Goal: Task Accomplishment & Management: Manage account settings

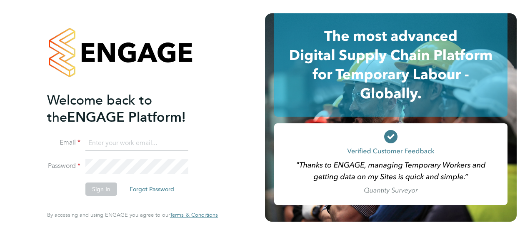
type input "[PERSON_NAME][EMAIL_ADDRESS][PERSON_NAME][DOMAIN_NAME]"
click at [99, 190] on button "Sign In" at bounding box center [101, 188] width 32 height 13
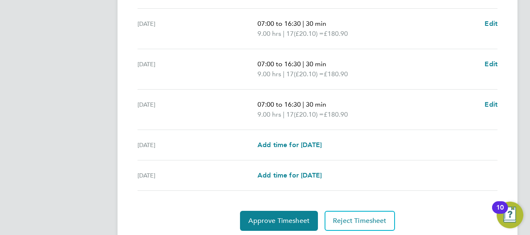
scroll to position [355, 0]
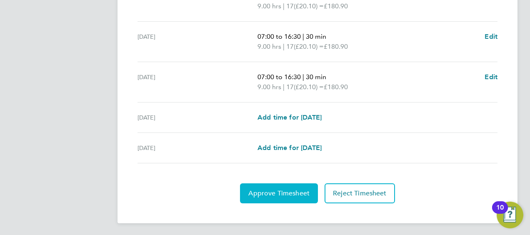
click at [277, 194] on span "Approve Timesheet" at bounding box center [278, 193] width 61 height 8
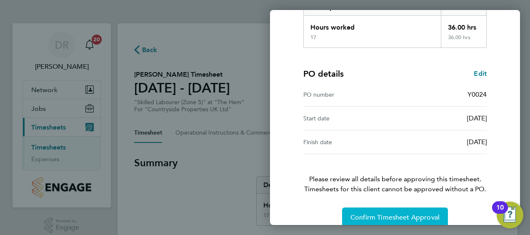
scroll to position [163, 0]
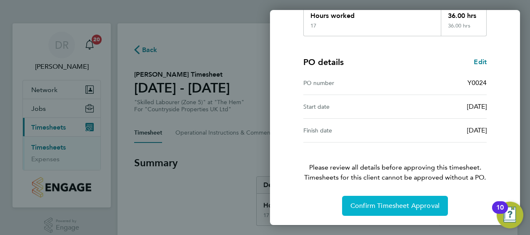
click at [391, 208] on span "Confirm Timesheet Approval" at bounding box center [394, 206] width 89 height 8
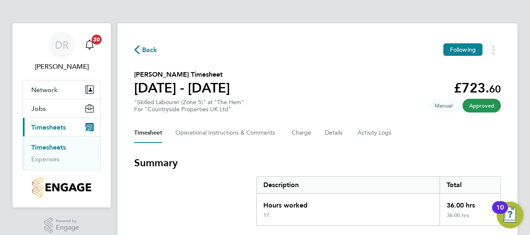
click at [47, 147] on link "Timesheets" at bounding box center [48, 147] width 35 height 8
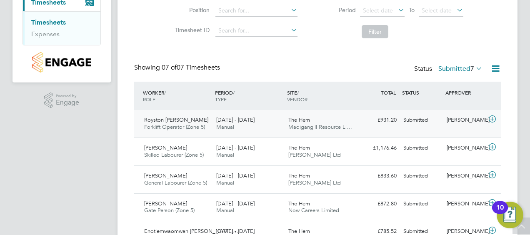
click at [237, 122] on span "[DATE] - [DATE]" at bounding box center [235, 119] width 38 height 7
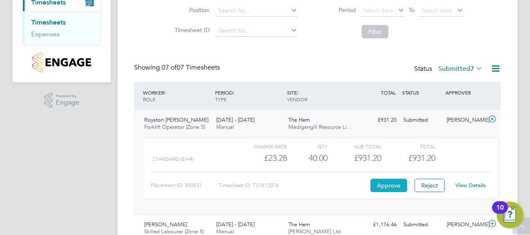
click at [397, 184] on button "Approve" at bounding box center [388, 185] width 37 height 13
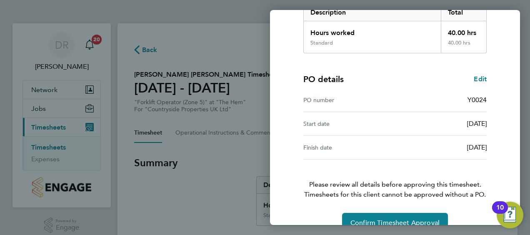
scroll to position [163, 0]
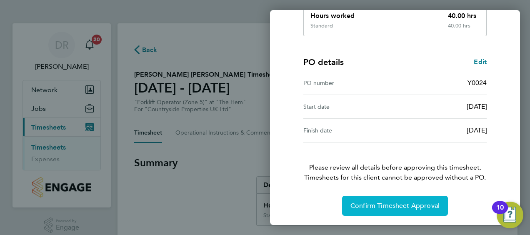
click at [406, 202] on span "Confirm Timesheet Approval" at bounding box center [394, 206] width 89 height 8
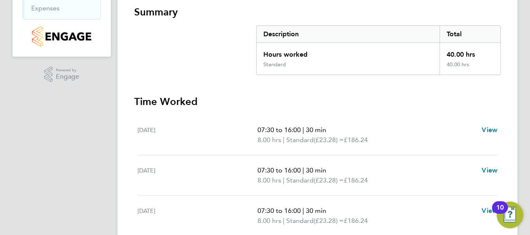
scroll to position [34, 0]
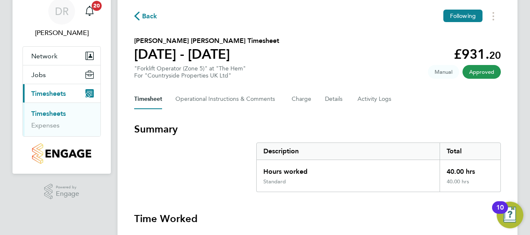
click at [48, 111] on link "Timesheets" at bounding box center [48, 114] width 35 height 8
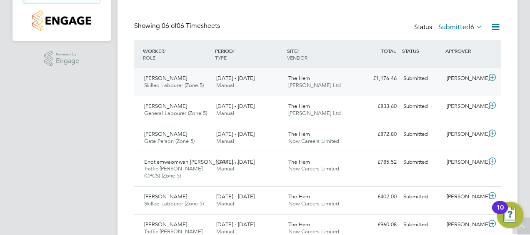
click at [317, 91] on div "The Hem Daniel Owen Ltd" at bounding box center [321, 82] width 72 height 21
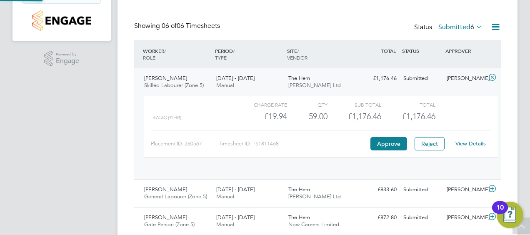
scroll to position [4, 4]
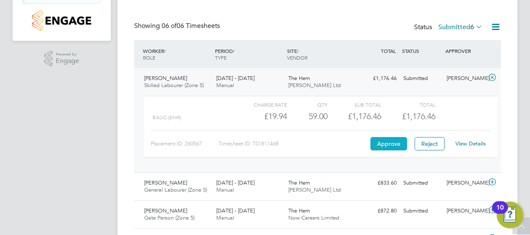
click at [382, 142] on button "Approve" at bounding box center [388, 143] width 37 height 13
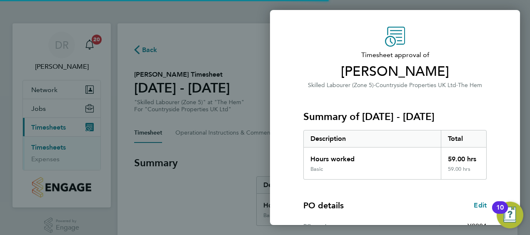
scroll to position [163, 0]
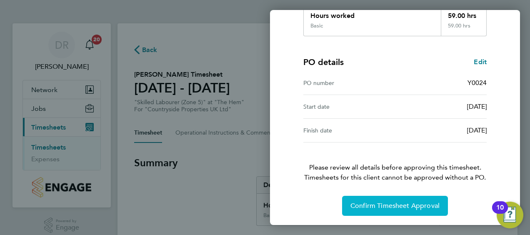
click at [386, 204] on span "Confirm Timesheet Approval" at bounding box center [394, 206] width 89 height 8
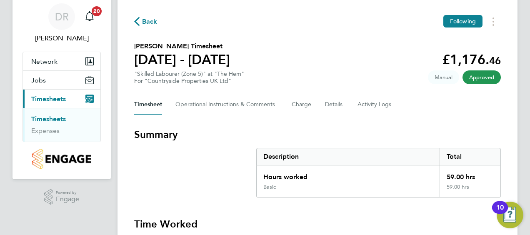
scroll to position [2, 0]
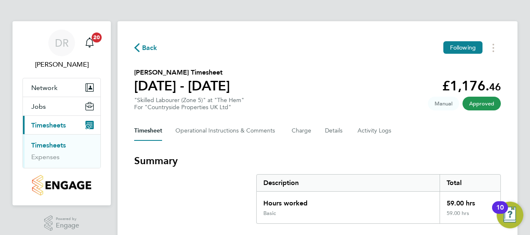
click at [54, 145] on link "Timesheets" at bounding box center [48, 145] width 35 height 8
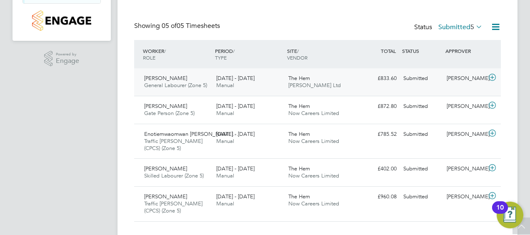
click at [333, 84] on div "The Hem Daniel Owen Ltd" at bounding box center [321, 82] width 72 height 21
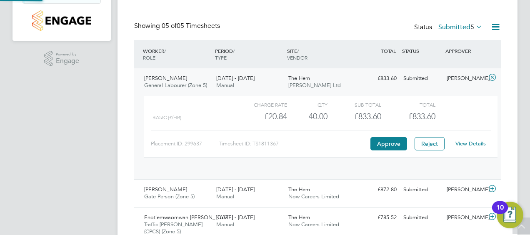
scroll to position [14, 81]
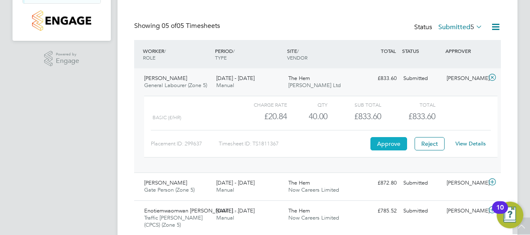
click at [381, 143] on button "Approve" at bounding box center [388, 143] width 37 height 13
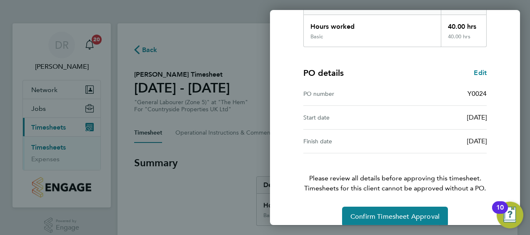
scroll to position [163, 0]
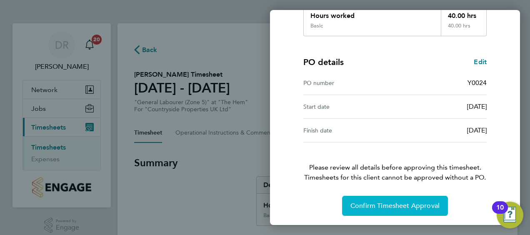
click at [387, 202] on span "Confirm Timesheet Approval" at bounding box center [394, 206] width 89 height 8
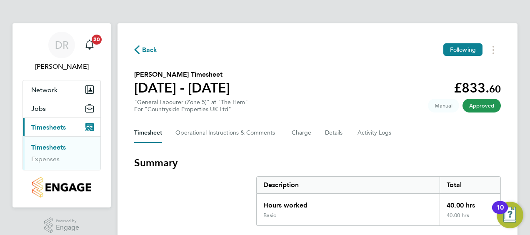
click at [49, 144] on link "Timesheets" at bounding box center [48, 147] width 35 height 8
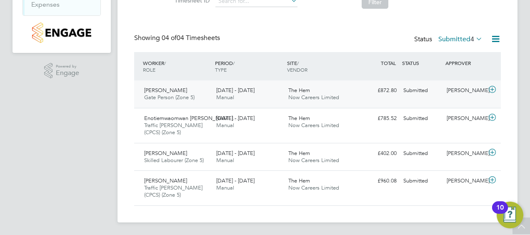
click at [313, 95] on span "Now Careers Limited" at bounding box center [313, 97] width 51 height 7
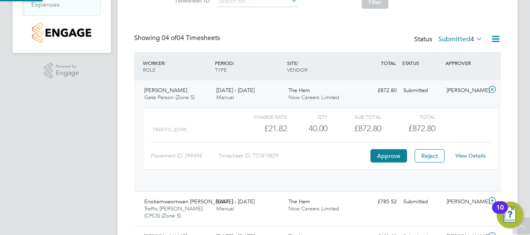
scroll to position [14, 81]
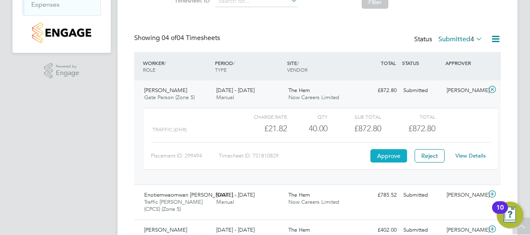
click at [388, 156] on button "Approve" at bounding box center [388, 155] width 37 height 13
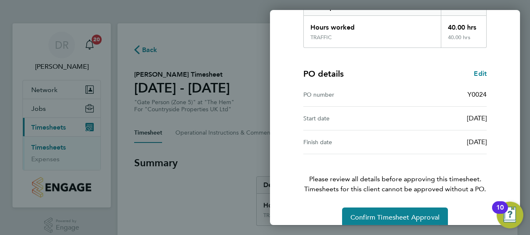
scroll to position [163, 0]
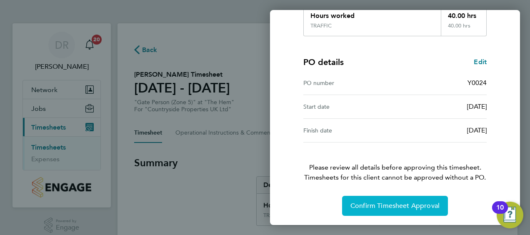
click at [384, 202] on span "Confirm Timesheet Approval" at bounding box center [394, 206] width 89 height 8
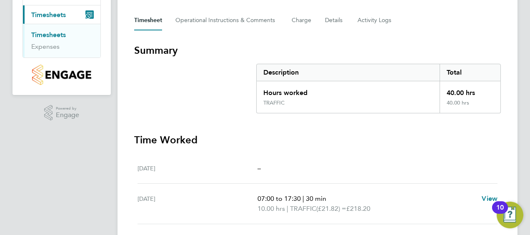
scroll to position [83, 0]
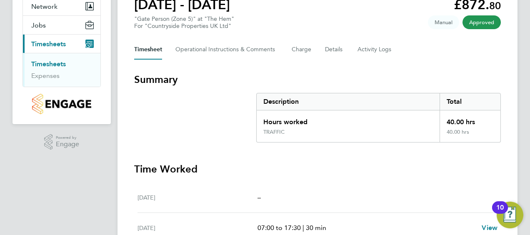
click at [55, 64] on link "Timesheets" at bounding box center [48, 64] width 35 height 8
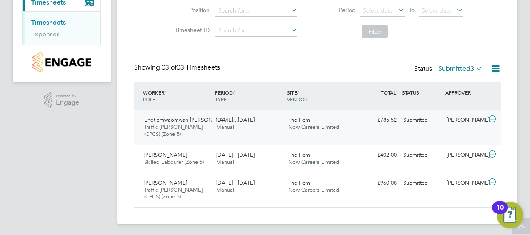
click at [336, 134] on div "Enotiemwaomwan Peter… Traffic Marshall (CPCS) (Zone 5) 25 - 31 Aug 2025 25 - 31…" at bounding box center [317, 127] width 366 height 35
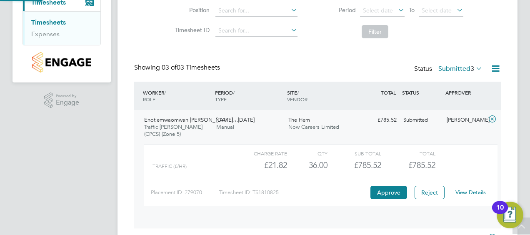
scroll to position [14, 81]
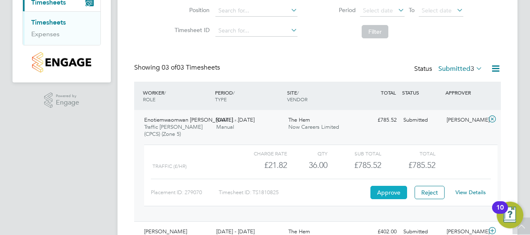
click at [393, 191] on button "Approve" at bounding box center [388, 192] width 37 height 13
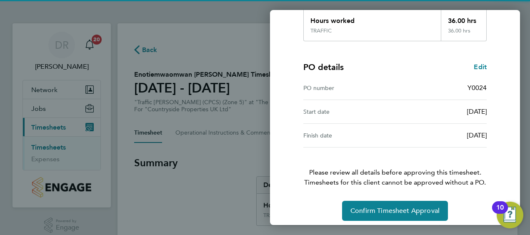
scroll to position [180, 0]
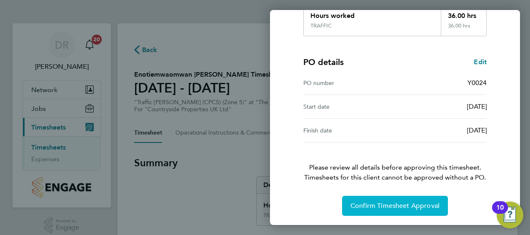
click at [384, 204] on span "Confirm Timesheet Approval" at bounding box center [394, 206] width 89 height 8
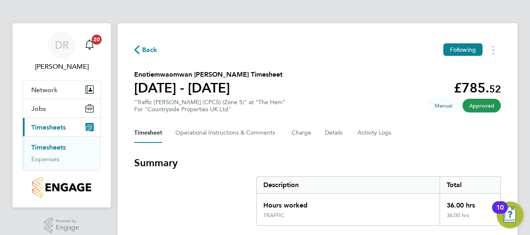
click at [49, 148] on link "Timesheets" at bounding box center [48, 147] width 35 height 8
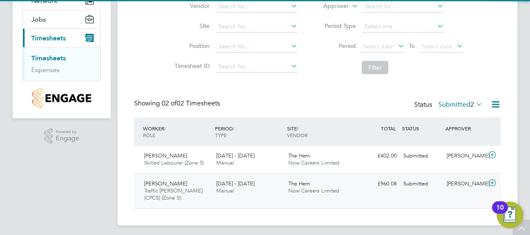
scroll to position [92, 0]
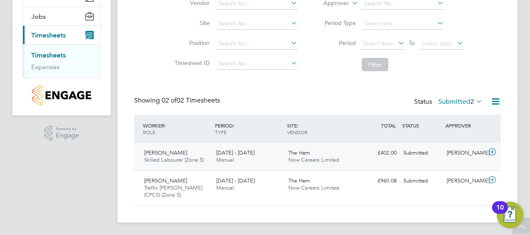
click at [301, 161] on span "Now Careers Limited" at bounding box center [313, 159] width 51 height 7
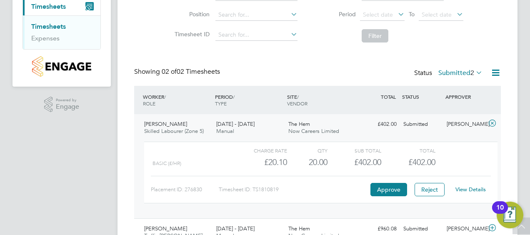
scroll to position [134, 0]
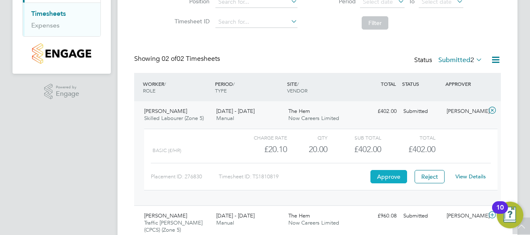
click at [390, 179] on button "Approve" at bounding box center [388, 176] width 37 height 13
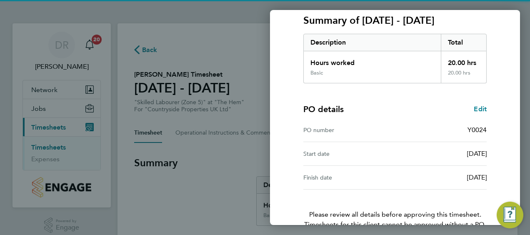
scroll to position [163, 0]
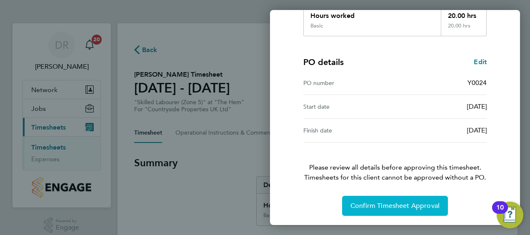
click at [383, 203] on span "Confirm Timesheet Approval" at bounding box center [394, 206] width 89 height 8
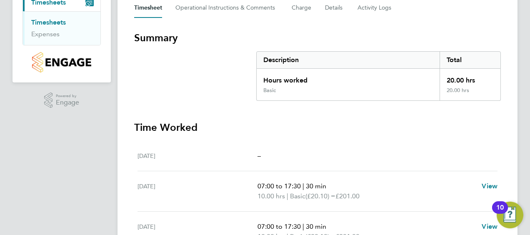
scroll to position [83, 0]
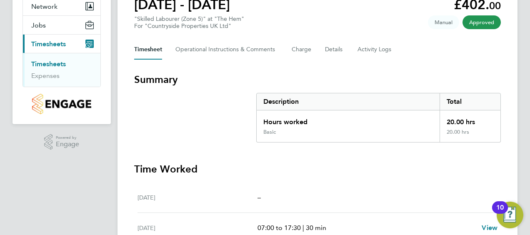
click at [46, 64] on link "Timesheets" at bounding box center [48, 64] width 35 height 8
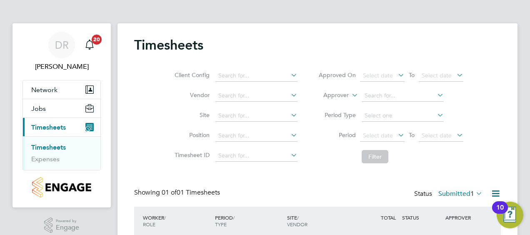
scroll to position [64, 0]
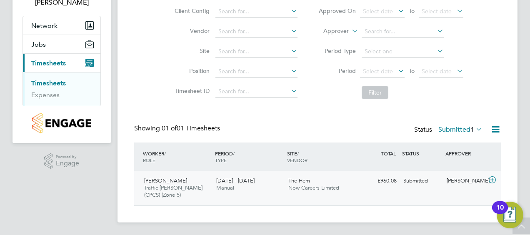
click at [239, 189] on div "25 - 31 Aug 2025 Manual" at bounding box center [249, 184] width 72 height 21
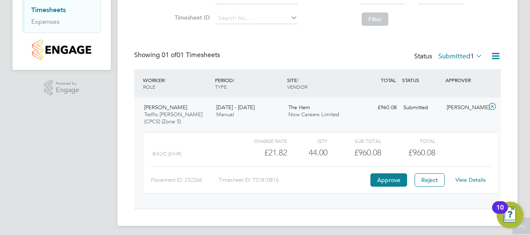
scroll to position [141, 0]
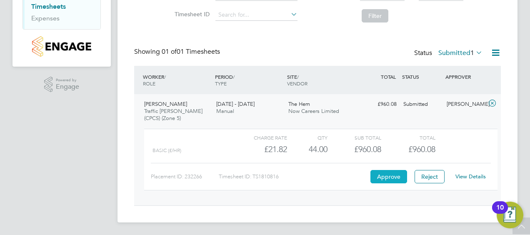
click at [383, 176] on button "Approve" at bounding box center [388, 176] width 37 height 13
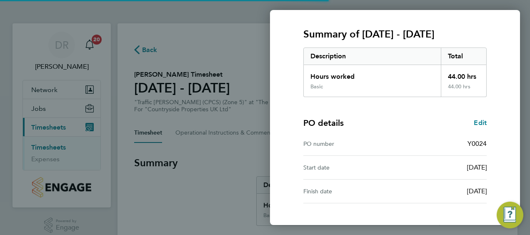
scroll to position [163, 0]
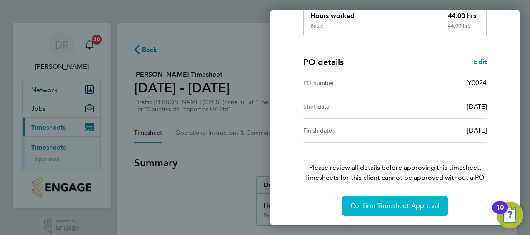
click at [406, 204] on span "Confirm Timesheet Approval" at bounding box center [394, 206] width 89 height 8
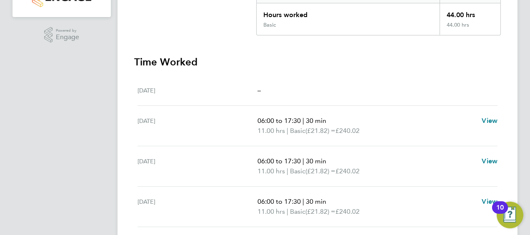
scroll to position [24, 0]
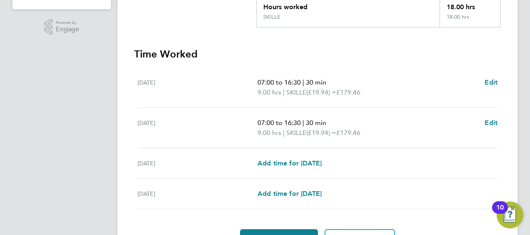
scroll to position [244, 0]
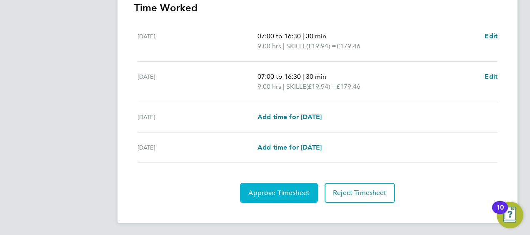
click at [280, 189] on span "Approve Timesheet" at bounding box center [278, 193] width 61 height 8
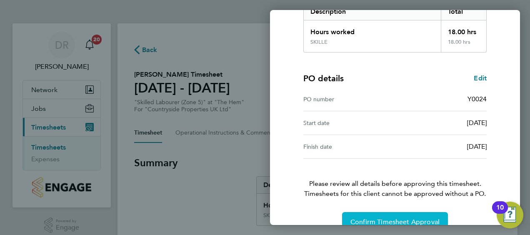
scroll to position [163, 0]
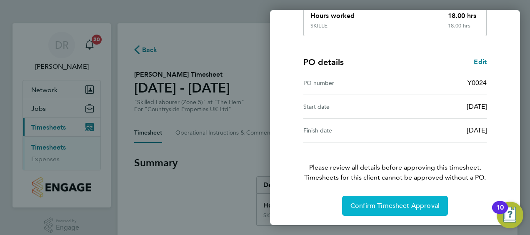
click at [413, 202] on span "Confirm Timesheet Approval" at bounding box center [394, 206] width 89 height 8
